Goal: Information Seeking & Learning: Check status

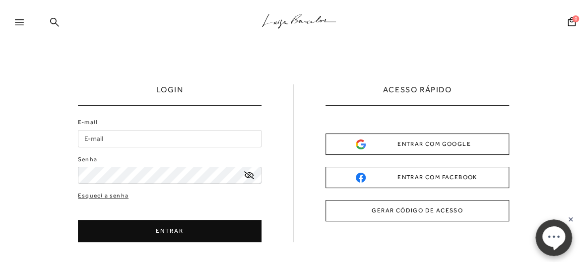
click at [182, 142] on input "E-mail" at bounding box center [170, 138] width 184 height 17
type input "[EMAIL_ADDRESS][DOMAIN_NAME]"
click at [248, 173] on icon at bounding box center [249, 175] width 10 height 8
click at [217, 239] on button "ENTRAR" at bounding box center [170, 231] width 184 height 22
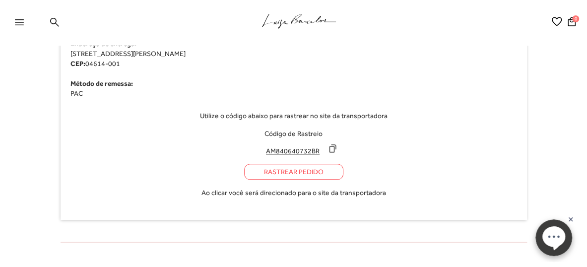
scroll to position [497, 0]
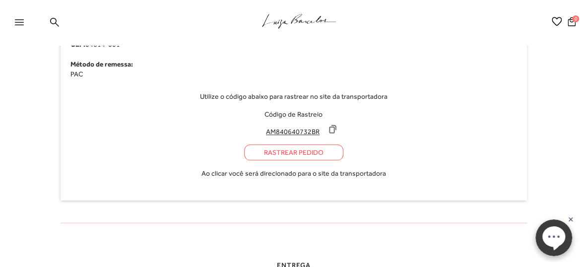
click at [305, 147] on div "Rastrear Pedido" at bounding box center [293, 153] width 99 height 16
click at [336, 128] on icon at bounding box center [333, 129] width 6 height 7
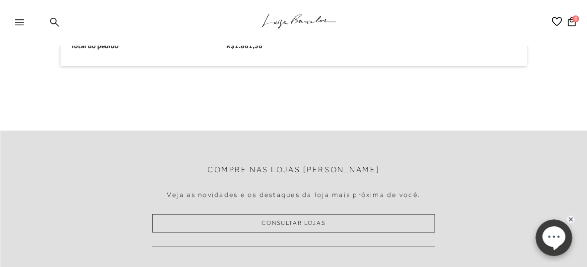
scroll to position [2135, 0]
